Goal: Task Accomplishment & Management: Manage account settings

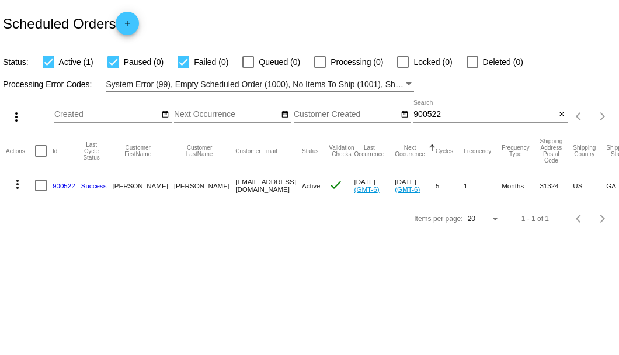
click at [280, 8] on div "Scheduled Orders add" at bounding box center [309, 23] width 619 height 47
click at [432, 116] on input "900522" at bounding box center [485, 114] width 142 height 9
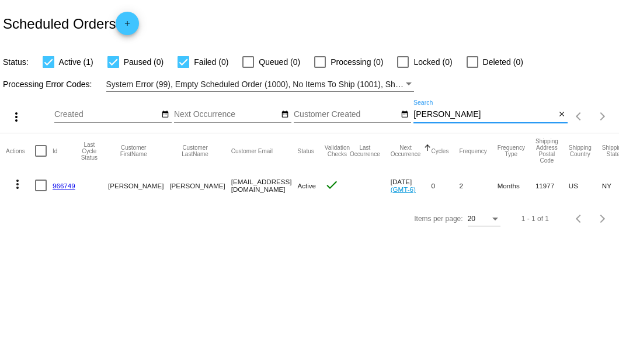
type input "[PERSON_NAME]"
click at [64, 183] on link "966749" at bounding box center [64, 186] width 23 height 8
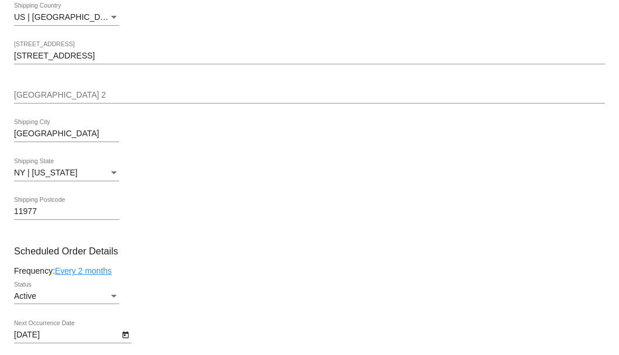
scroll to position [545, 0]
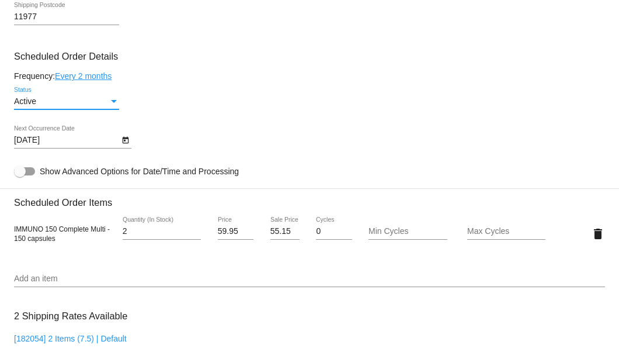
click at [109, 104] on div "Status" at bounding box center [114, 101] width 11 height 9
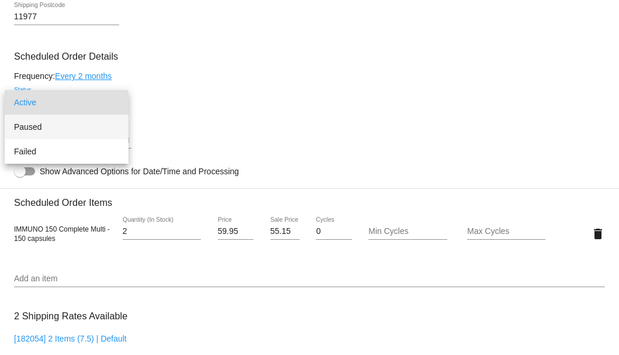
click at [77, 123] on span "Paused" at bounding box center [66, 126] width 105 height 25
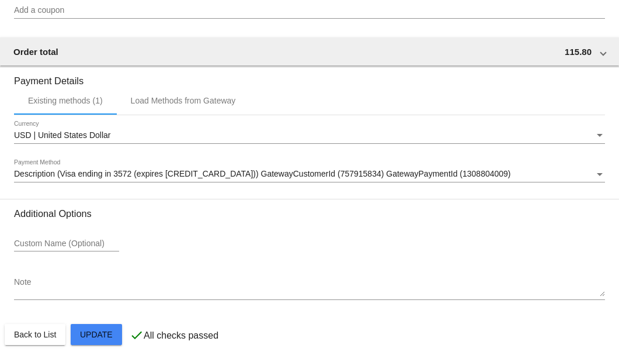
scroll to position [1022, 0]
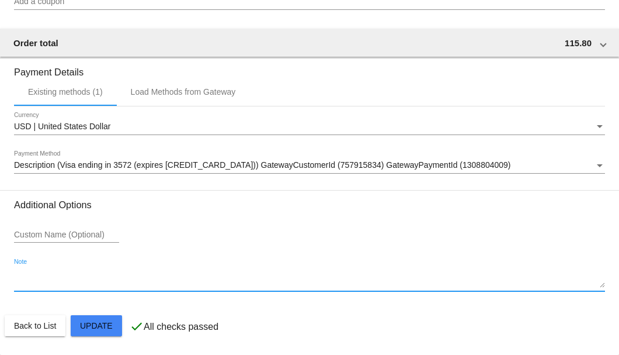
click at [62, 275] on textarea "Note" at bounding box center [309, 278] width 591 height 19
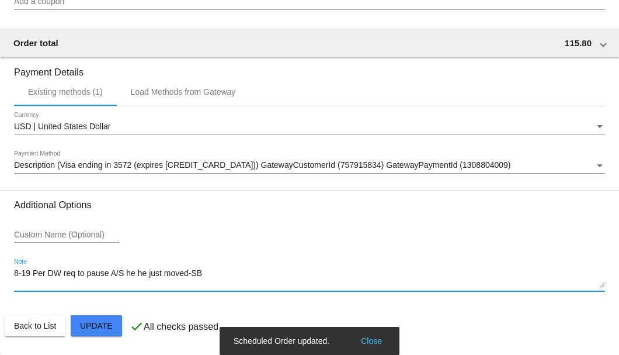
click at [148, 276] on textarea "8-19 Per DW req to pause A/S he he just moved-SB" at bounding box center [309, 278] width 591 height 19
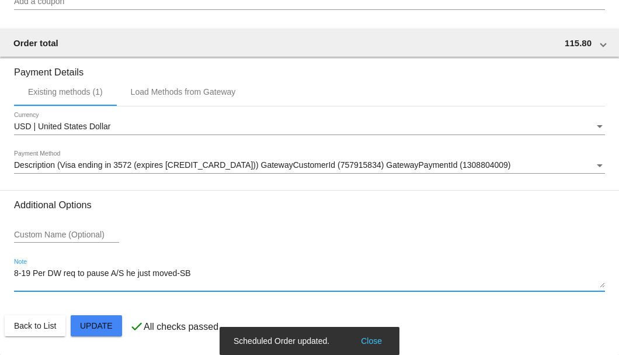
type textarea "8-19 Per DW req to pause A/S he just moved-SB"
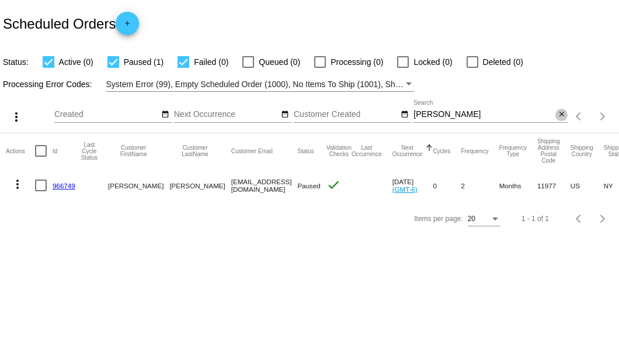
click at [560, 112] on mat-icon "close" at bounding box center [562, 114] width 8 height 9
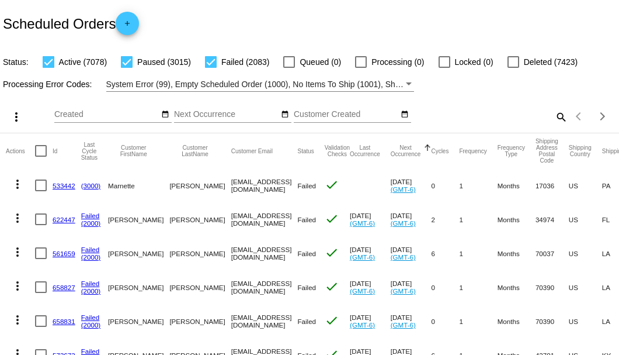
click at [554, 126] on mat-icon "search" at bounding box center [561, 116] width 14 height 18
click at [553, 119] on input "Search" at bounding box center [491, 114] width 154 height 9
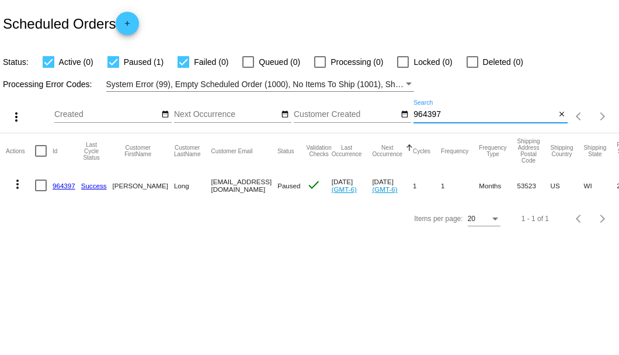
type input "964397"
click at [64, 185] on link "964397" at bounding box center [64, 186] width 23 height 8
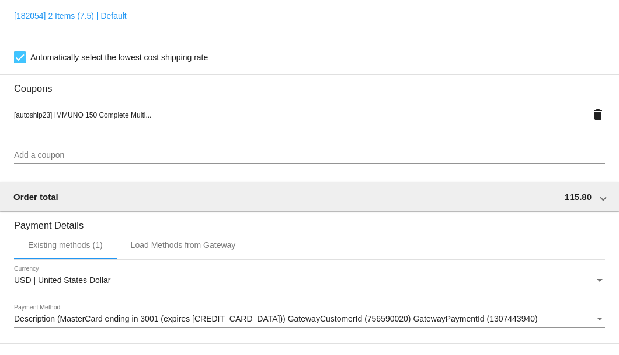
scroll to position [1127, 0]
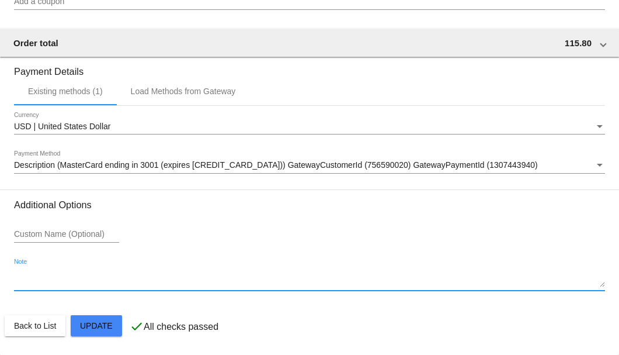
click at [60, 285] on textarea "Note" at bounding box center [309, 278] width 591 height 19
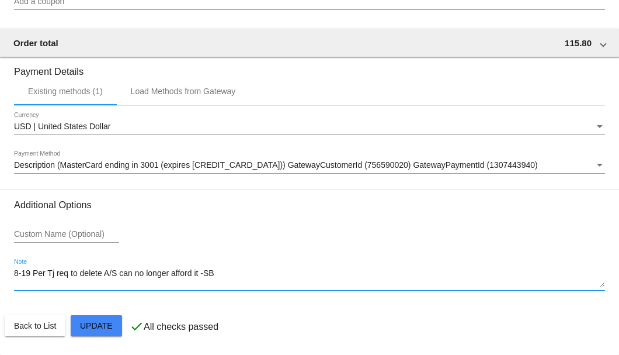
type textarea "8-19 Per Tj req to delete A/S can no longer afford it -SB"
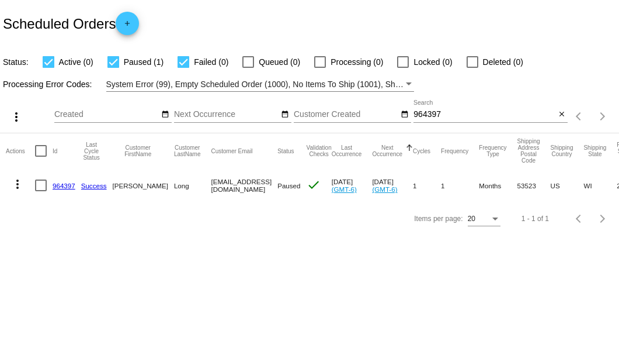
click at [41, 187] on div at bounding box center [41, 185] width 12 height 12
click at [41, 191] on input "checkbox" at bounding box center [40, 191] width 1 height 1
checkbox input "true"
click at [20, 181] on mat-icon "more_vert" at bounding box center [18, 184] width 14 height 14
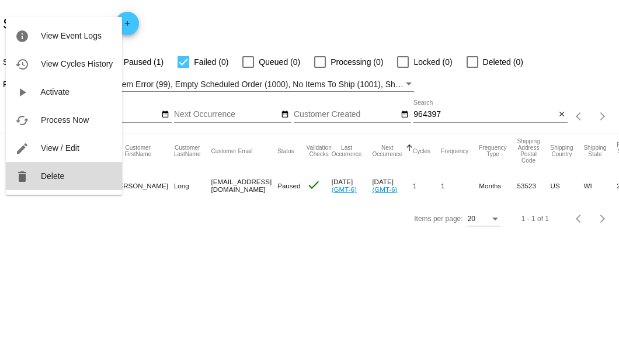
click at [47, 168] on button "delete Delete" at bounding box center [64, 176] width 116 height 28
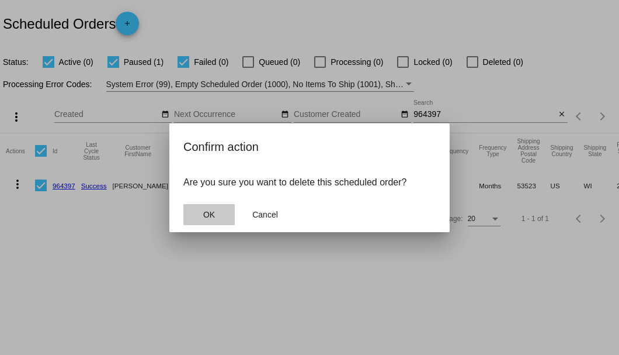
click at [227, 205] on button "OK" at bounding box center [208, 214] width 51 height 21
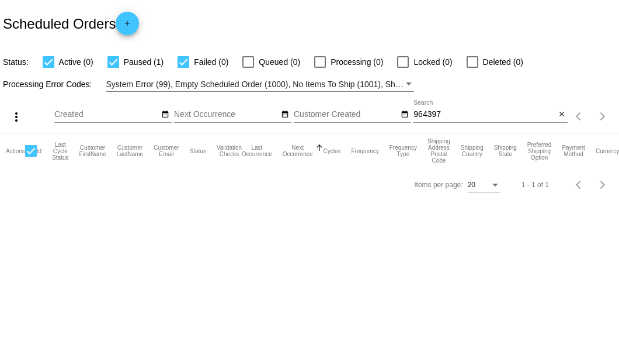
click at [445, 112] on input "964397" at bounding box center [485, 114] width 142 height 9
type input "964397"
click at [558, 111] on mat-icon "close" at bounding box center [562, 114] width 8 height 9
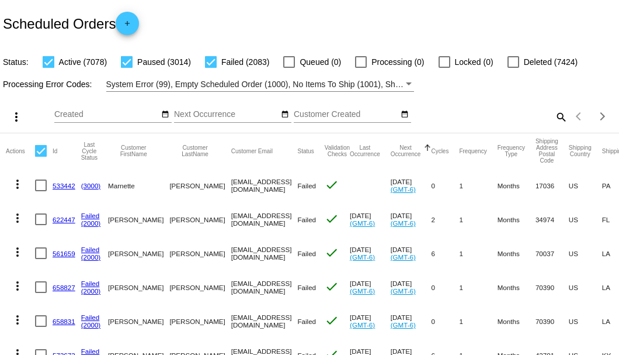
click at [554, 126] on mat-icon "search" at bounding box center [561, 116] width 14 height 18
click at [548, 119] on input "Search" at bounding box center [491, 114] width 154 height 9
paste input "889127"
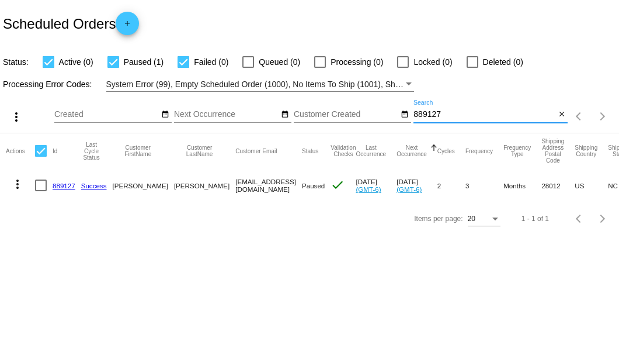
type input "889127"
click at [64, 185] on link "889127" at bounding box center [64, 186] width 23 height 8
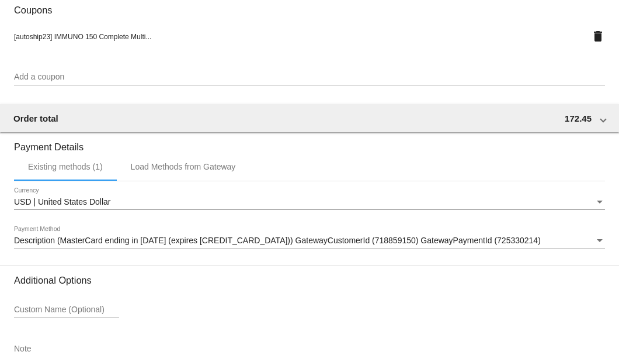
scroll to position [1127, 0]
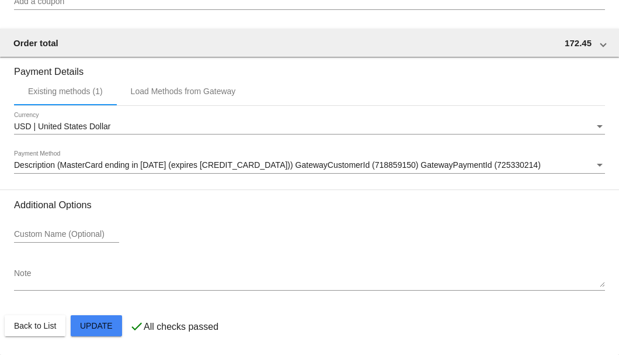
click at [53, 275] on textarea "Note" at bounding box center [309, 278] width 591 height 19
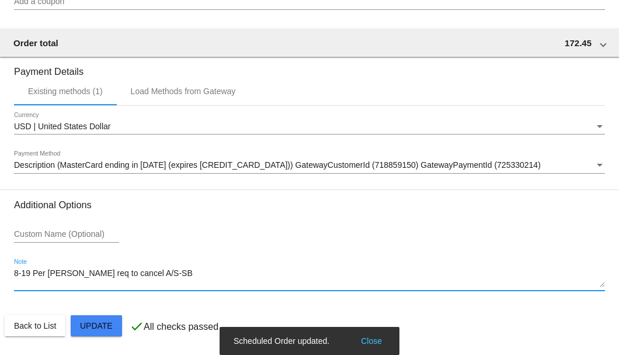
type textarea "8-19 Per Diane req to cancel A/S-SB"
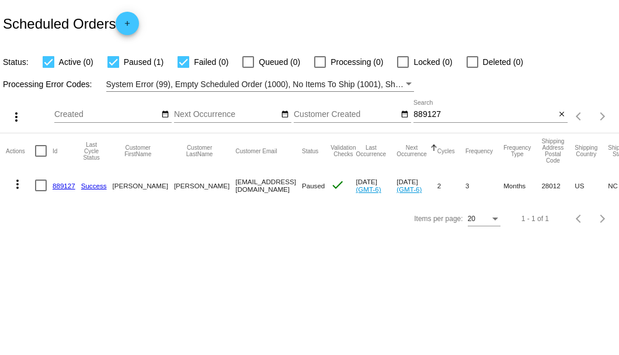
drag, startPoint x: 186, startPoint y: 185, endPoint x: 260, endPoint y: 185, distance: 74.2
click at [260, 185] on mat-row "more_vert 889127 Success Duane Jewett duane9919@gmail.com Paused check Aug 12 2…" at bounding box center [430, 185] width 848 height 34
copy mat-row "duane9919@gmail.com"
click at [41, 185] on div at bounding box center [41, 185] width 12 height 12
click at [41, 191] on input "checkbox" at bounding box center [40, 191] width 1 height 1
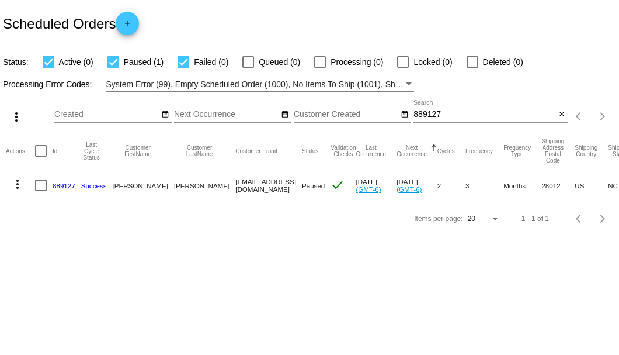
checkbox input "true"
click at [21, 181] on mat-icon "more_vert" at bounding box center [18, 184] width 14 height 14
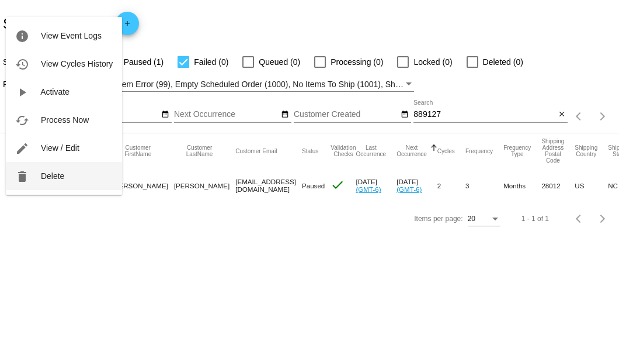
click at [70, 174] on button "delete Delete" at bounding box center [64, 176] width 116 height 28
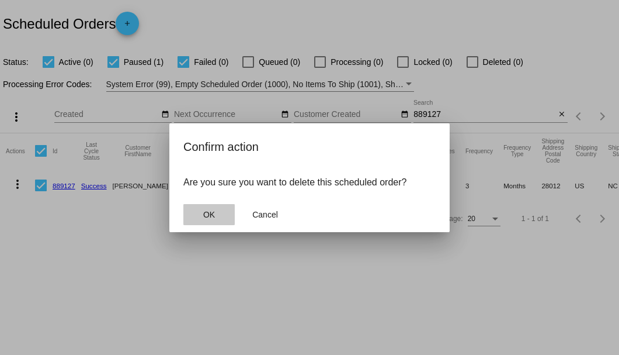
click at [204, 213] on span "OK" at bounding box center [209, 214] width 12 height 9
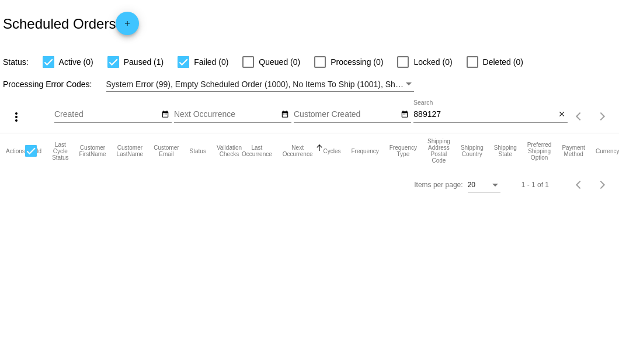
click at [444, 110] on input "889127" at bounding box center [485, 114] width 142 height 9
type input "889127"
click at [564, 115] on mat-icon "close" at bounding box center [562, 114] width 8 height 9
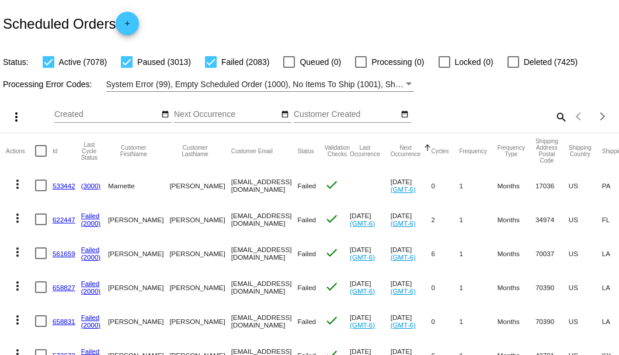
click at [555, 126] on mat-icon "search" at bounding box center [561, 116] width 14 height 18
click at [555, 119] on input "Search" at bounding box center [491, 114] width 154 height 9
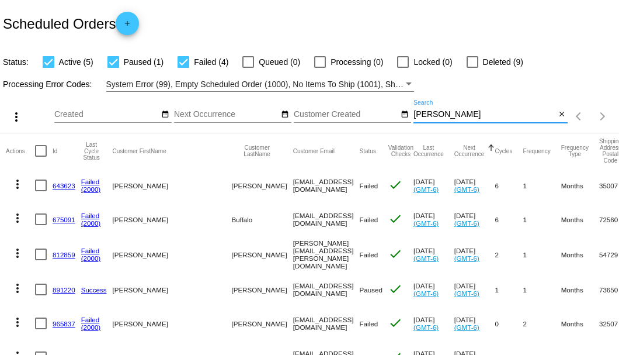
type input "[PERSON_NAME]"
